Goal: Information Seeking & Learning: Learn about a topic

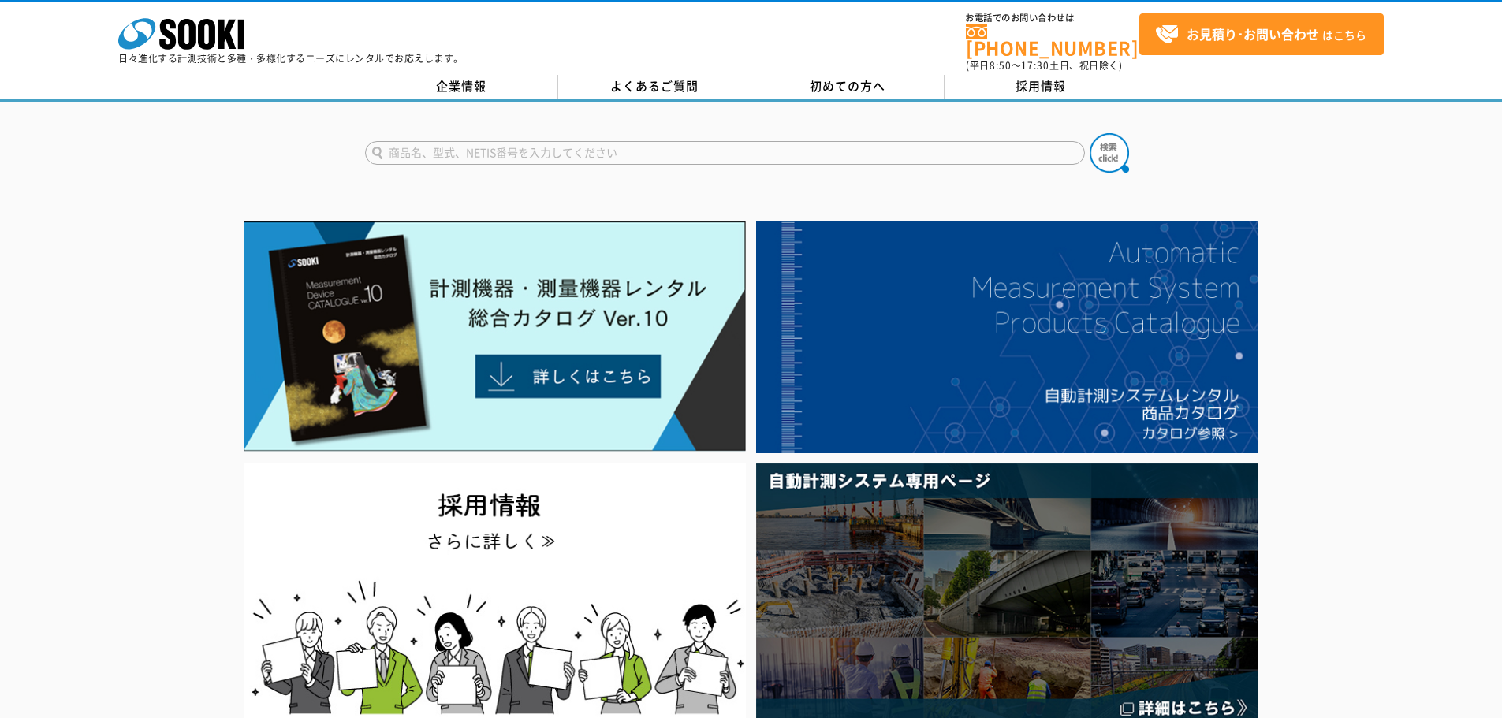
click at [534, 149] on input "text" at bounding box center [725, 153] width 720 height 24
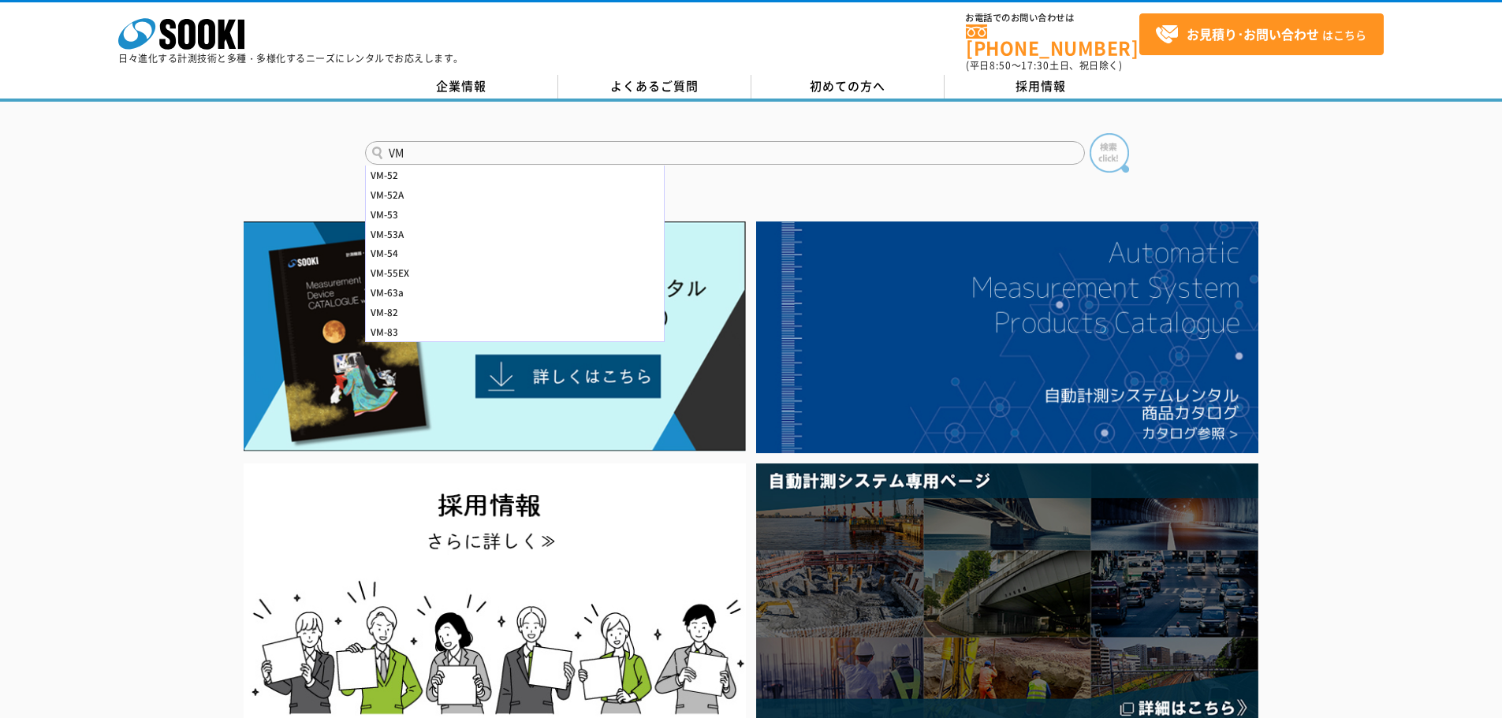
type input "VM"
click at [1119, 139] on img at bounding box center [1109, 152] width 39 height 39
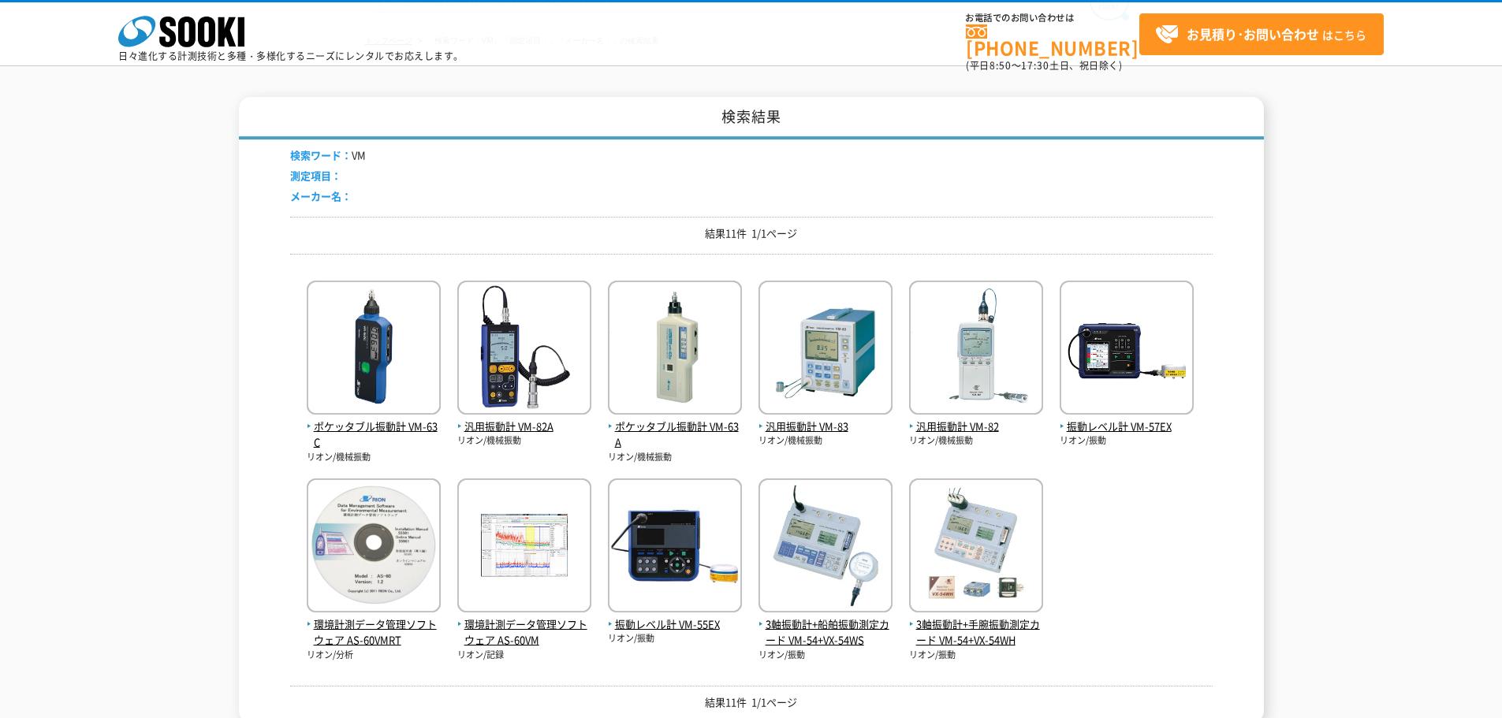
scroll to position [158, 0]
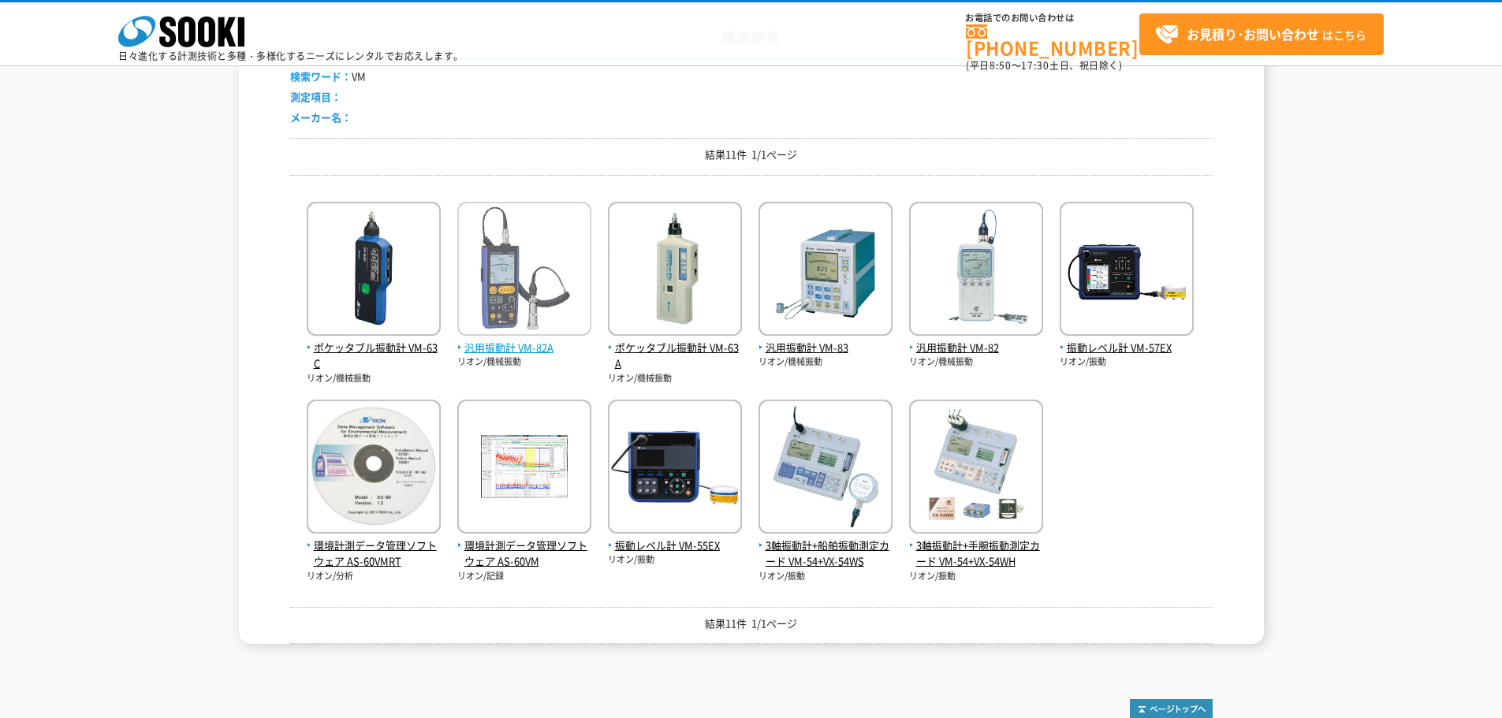
click at [554, 353] on span "汎用振動計 VM-82A" at bounding box center [524, 348] width 134 height 17
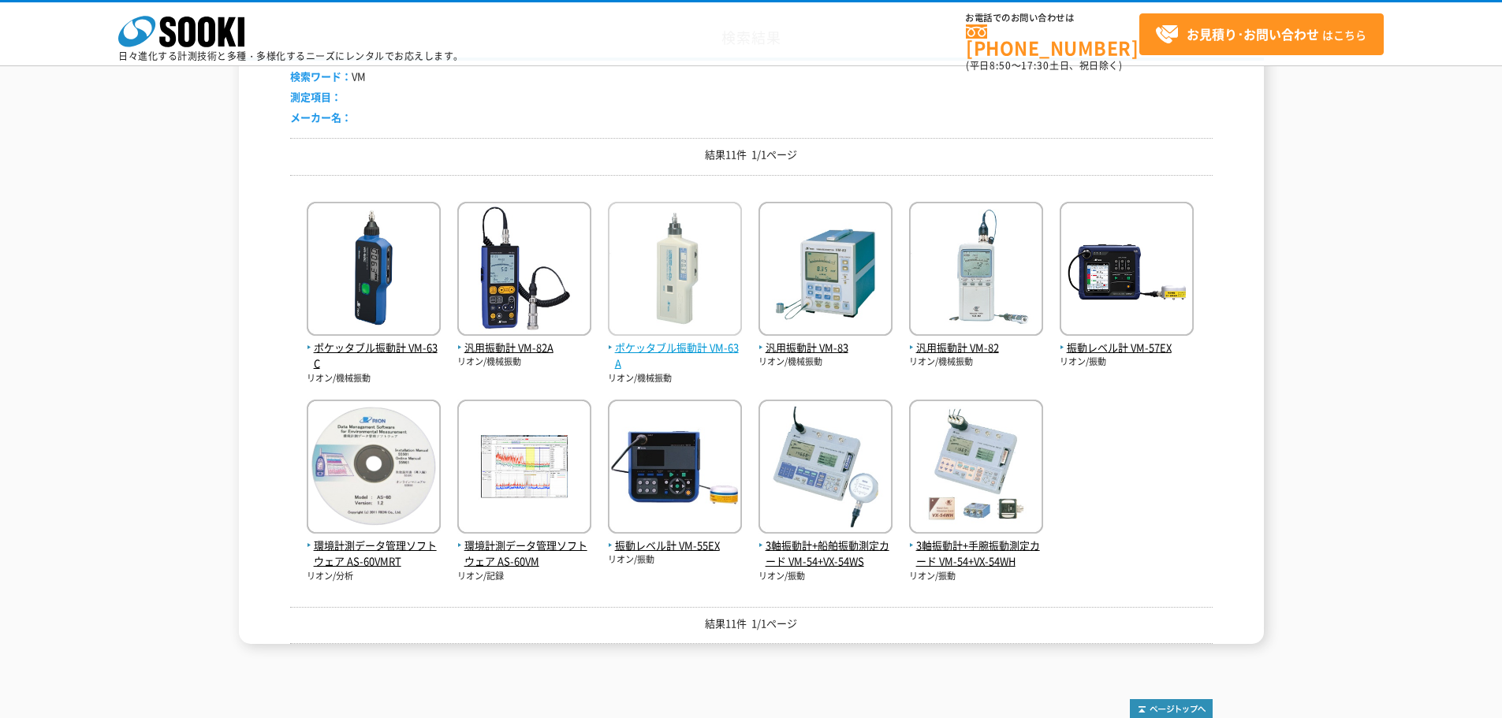
click at [680, 341] on span "ポケッタブル振動計 VM-63A" at bounding box center [675, 356] width 134 height 33
click at [938, 354] on span "汎用振動計 VM-82" at bounding box center [976, 348] width 134 height 17
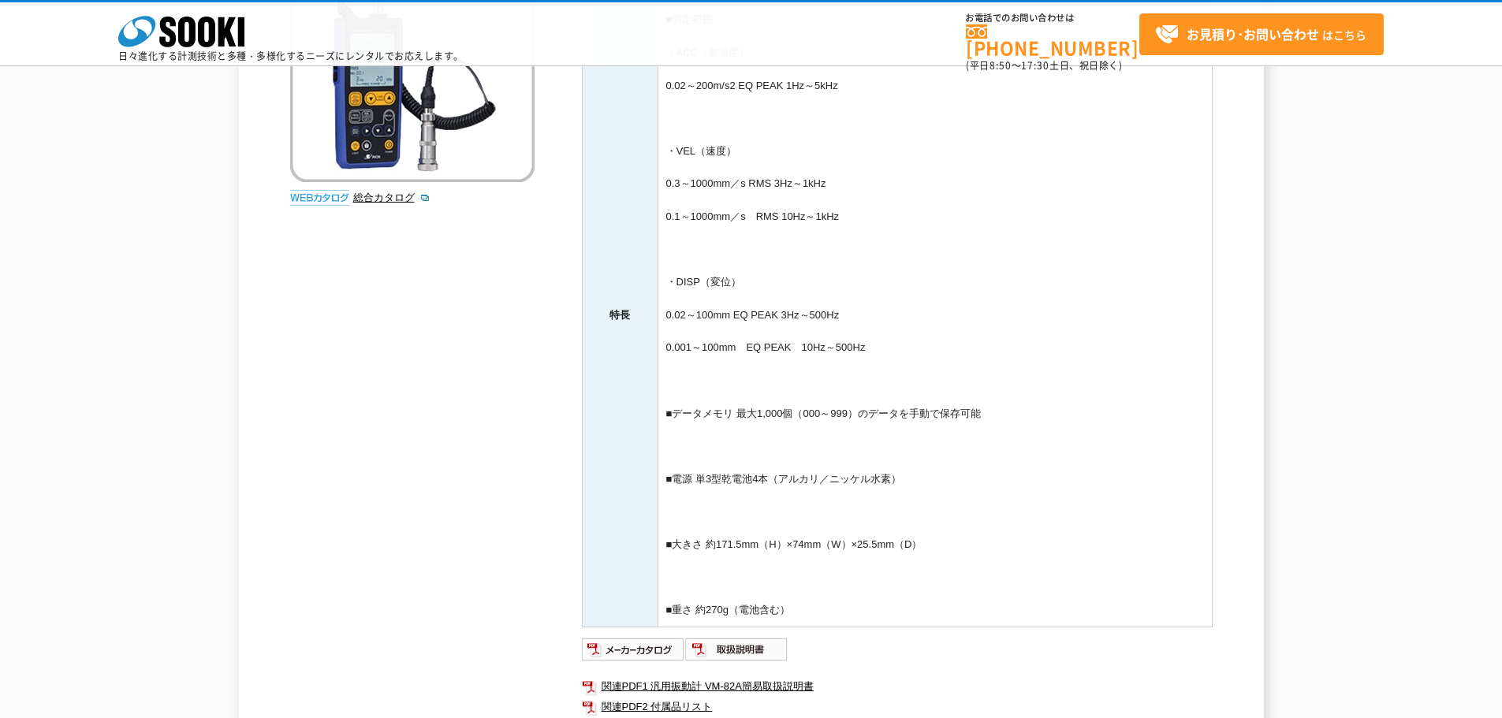
scroll to position [552, 0]
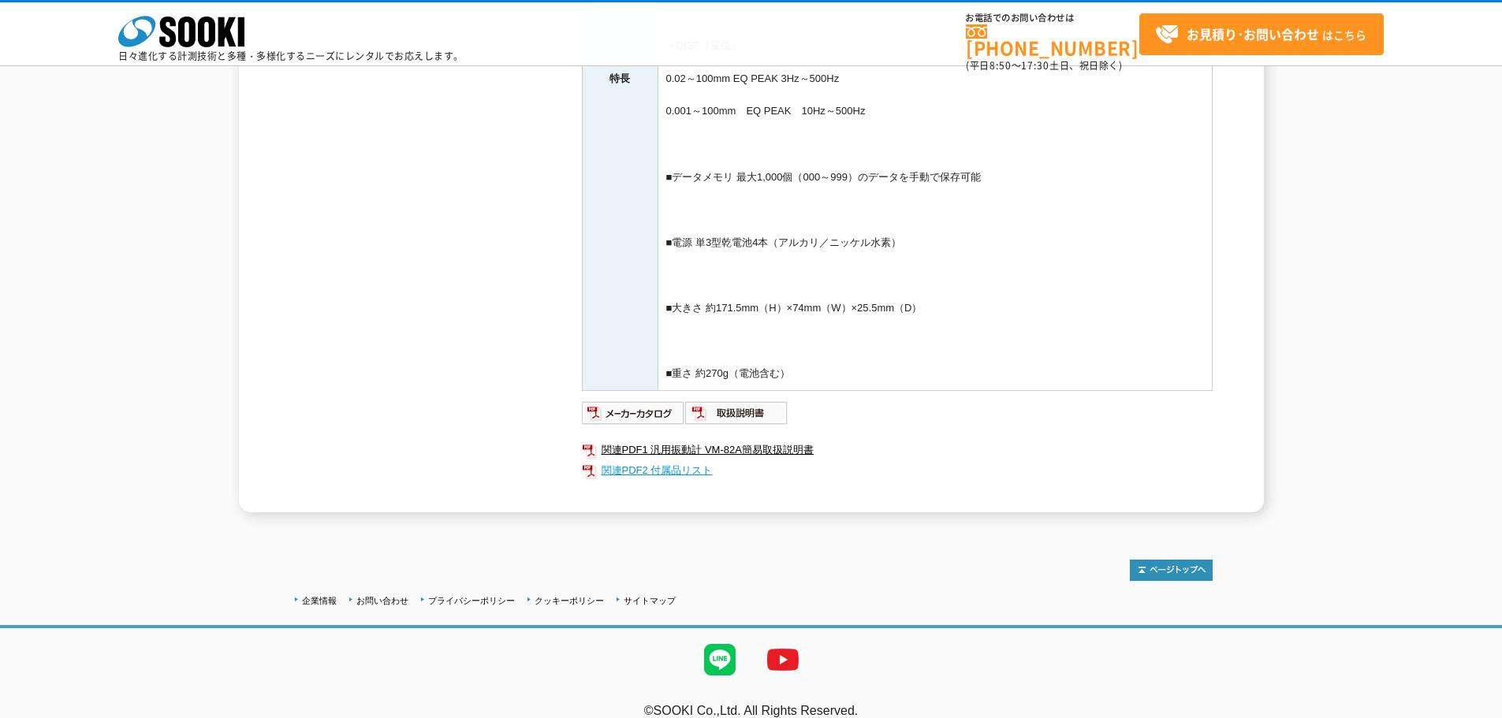
click at [662, 468] on link "関連PDF2 付属品リスト" at bounding box center [897, 471] width 631 height 21
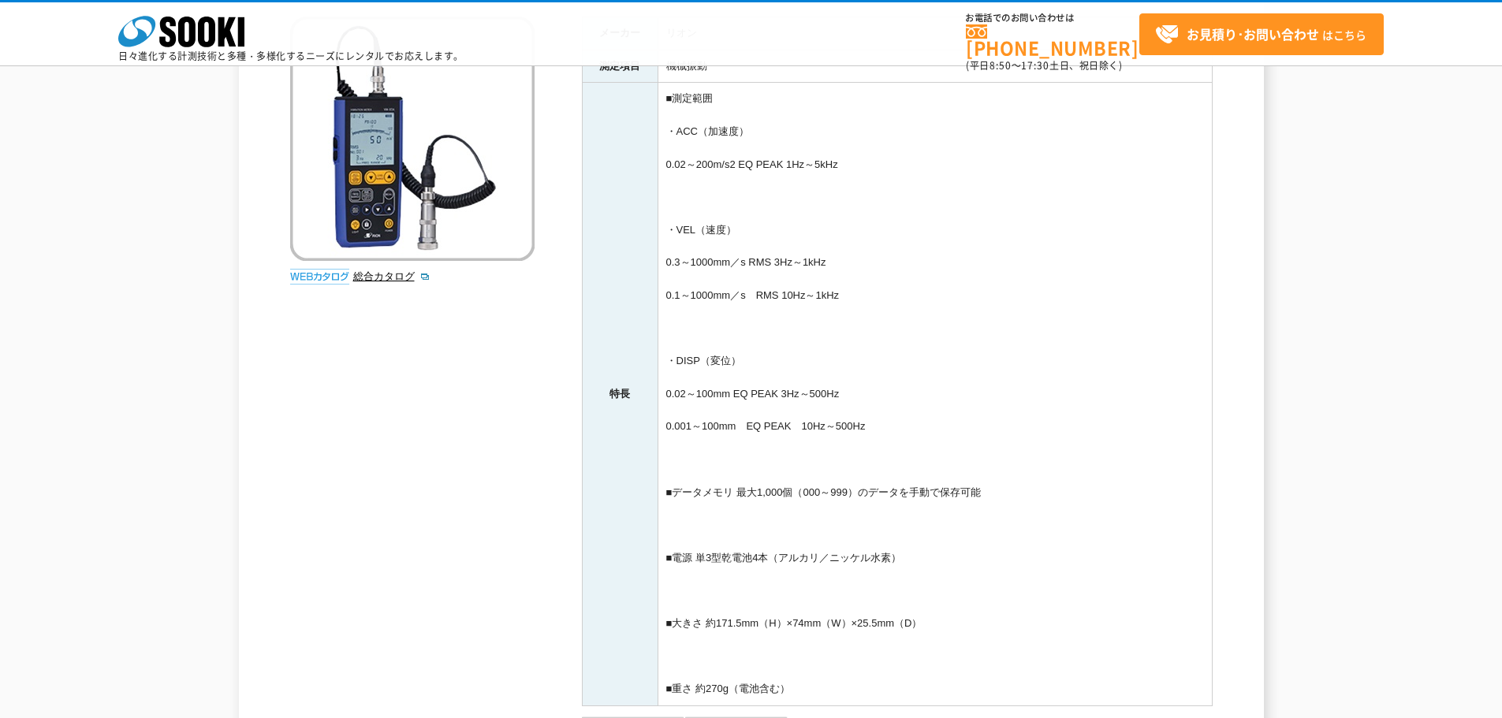
scroll to position [0, 0]
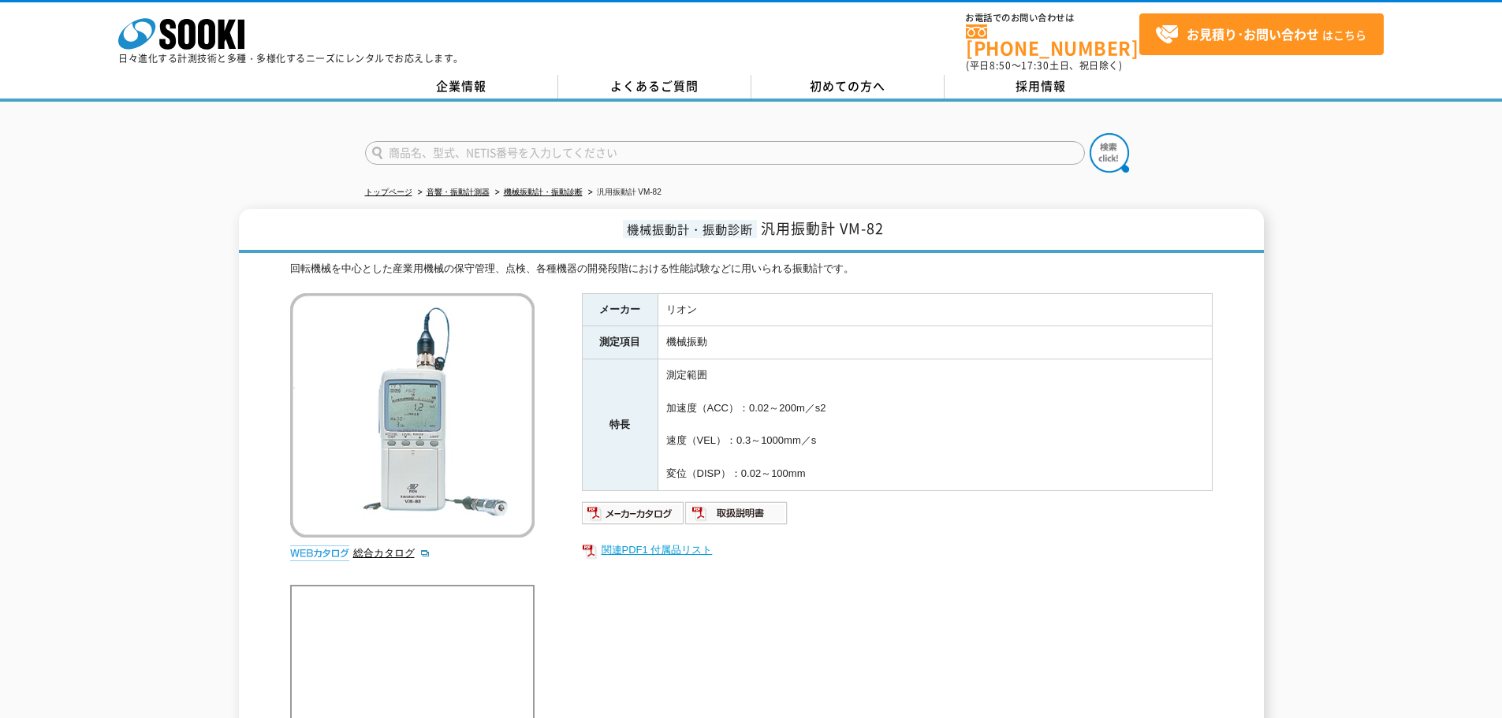
click at [684, 540] on link "関連PDF1 付属品リスト" at bounding box center [897, 550] width 631 height 21
